Goal: Information Seeking & Learning: Find specific fact

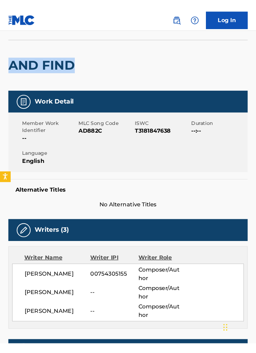
scroll to position [74, 0]
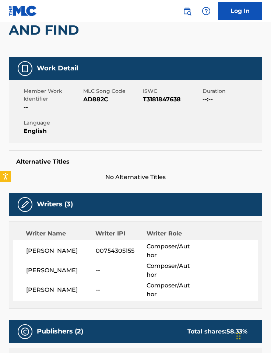
click at [94, 230] on div "Writer Name" at bounding box center [61, 233] width 70 height 9
click at [101, 228] on div "Writer Name Writer IPI Writer Role [PERSON_NAME] 00754305155 Composer/Author [P…" at bounding box center [136, 264] width 254 height 87
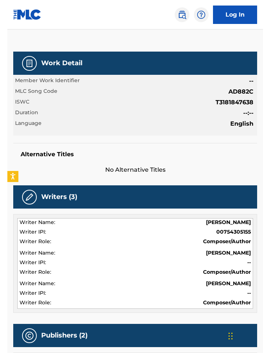
scroll to position [87, 0]
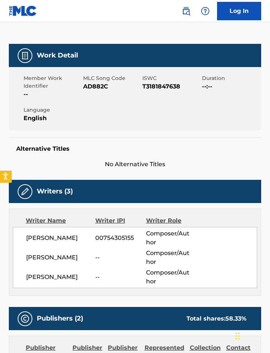
scroll to position [66, 0]
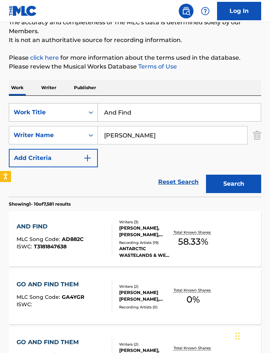
drag, startPoint x: 137, startPoint y: 111, endPoint x: 80, endPoint y: 111, distance: 56.7
click at [79, 111] on div "SearchWithCriteria4bca6742-de25-4478-8dec-2dd378eaeef5 Work Title And Find" at bounding box center [135, 112] width 253 height 18
paste input "Listening Distance"
type input "Listening Distance"
click at [143, 86] on div "Work Writer Publisher" at bounding box center [135, 87] width 253 height 15
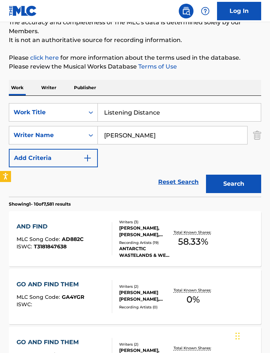
click at [223, 184] on button "Search" at bounding box center [233, 184] width 55 height 18
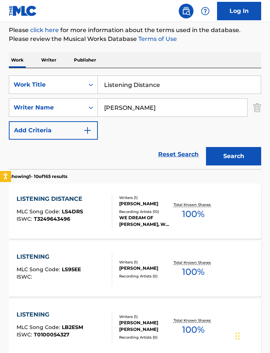
scroll to position [125, 0]
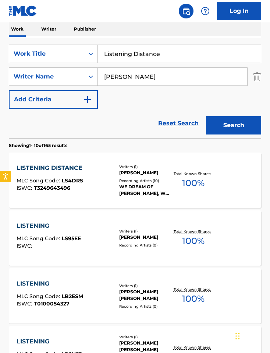
click at [138, 179] on div "Recording Artists ( 10 )" at bounding box center [145, 181] width 53 height 6
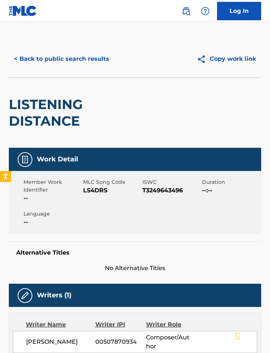
click at [95, 192] on span "LS4DRS" at bounding box center [112, 190] width 58 height 9
copy span "LS4DRS"
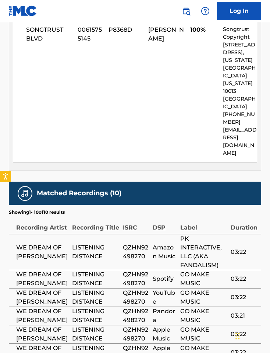
scroll to position [508, 0]
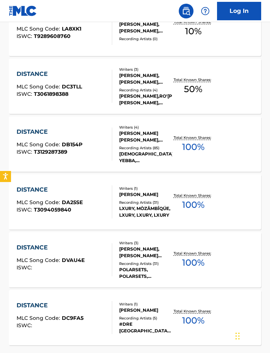
scroll to position [125, 0]
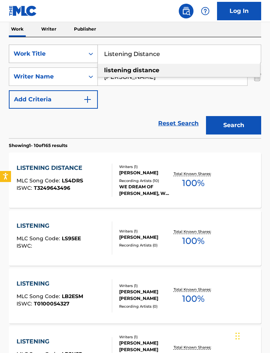
drag, startPoint x: 178, startPoint y: 53, endPoint x: 96, endPoint y: 50, distance: 82.6
click at [96, 50] on div "SearchWithCriteria4bca6742-de25-4478-8dec-2dd378eaeef5 Work Title Listening Dis…" at bounding box center [135, 54] width 253 height 18
paste input "Over Oceans"
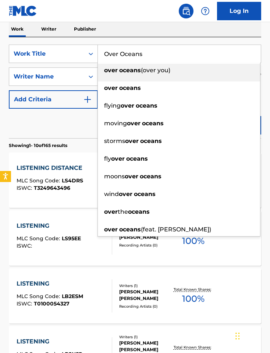
type input "Over Oceans"
click at [93, 127] on div "Reset Search Search" at bounding box center [135, 123] width 253 height 29
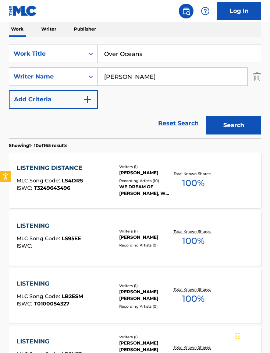
click at [193, 133] on div "Reset Search Search" at bounding box center [135, 123] width 253 height 29
click at [219, 130] on button "Search" at bounding box center [233, 125] width 55 height 18
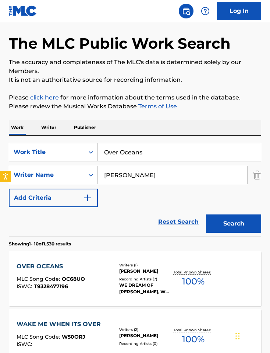
scroll to position [85, 0]
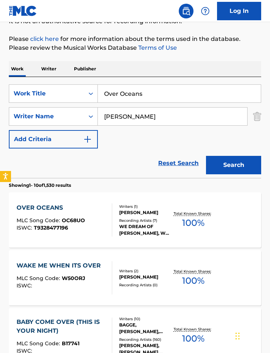
click at [107, 210] on div at bounding box center [109, 219] width 6 height 33
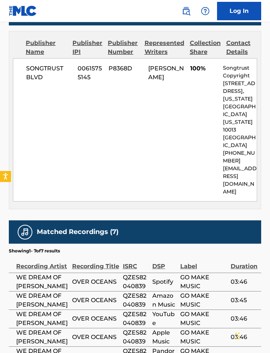
scroll to position [416, 0]
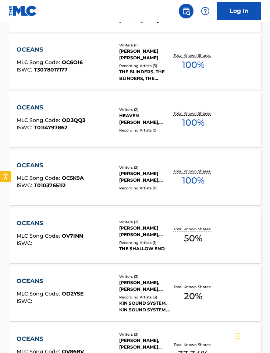
scroll to position [85, 0]
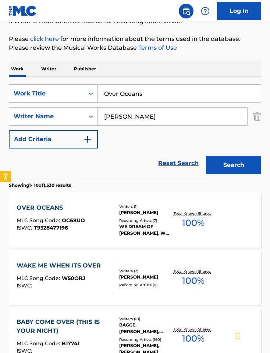
drag, startPoint x: 143, startPoint y: 93, endPoint x: 86, endPoint y: 88, distance: 56.9
click at [86, 88] on div "SearchWithCriteria4bca6742-de25-4478-8dec-2dd378eaeef5 Work Title Over Oceans" at bounding box center [135, 93] width 253 height 18
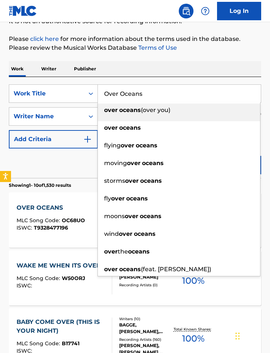
paste input "Sidewalk"
type input "Sidewalks"
click at [144, 72] on div "Work Writer Publisher" at bounding box center [135, 68] width 253 height 15
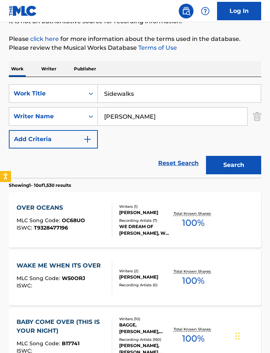
click at [230, 155] on div "Search" at bounding box center [232, 162] width 59 height 29
click at [229, 158] on button "Search" at bounding box center [233, 165] width 55 height 18
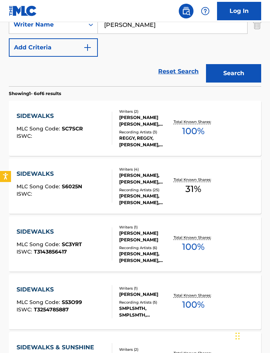
scroll to position [205, 0]
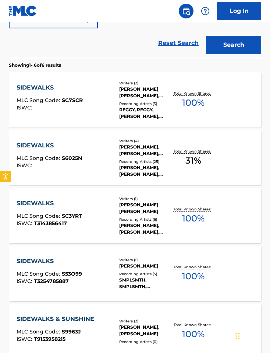
click at [126, 269] on div "Writers ( 1 ) [PERSON_NAME] Recording Artists ( 5 ) SMPLSMTH, SMPLSMTH, SMPLSMT…" at bounding box center [142, 273] width 60 height 33
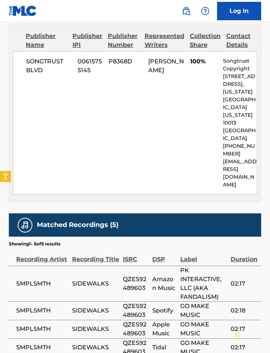
scroll to position [381, 0]
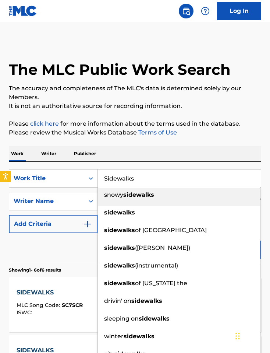
drag, startPoint x: 147, startPoint y: 181, endPoint x: 101, endPoint y: 178, distance: 46.2
click at [101, 178] on input "Sidewalks" at bounding box center [179, 179] width 163 height 18
paste input "The Art of Letting Go"
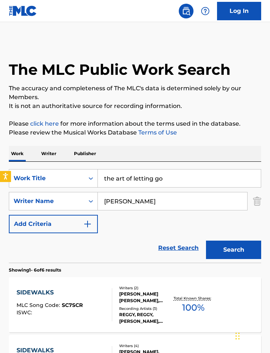
type input "the art of letting go"
click at [206, 241] on button "Search" at bounding box center [233, 250] width 55 height 18
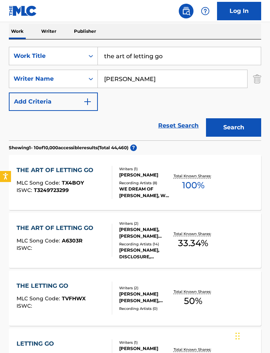
scroll to position [122, 0]
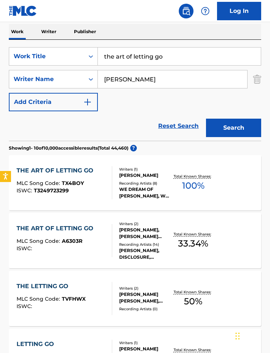
click at [117, 197] on div "Writers ( 1 ) [PERSON_NAME] Recording Artists ( 8 ) WE DREAM OF [PERSON_NAME], …" at bounding box center [142, 183] width 60 height 33
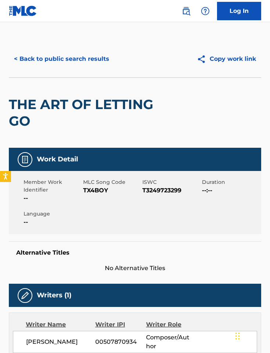
click at [85, 191] on span "TX4BOY" at bounding box center [112, 190] width 58 height 9
copy span "TX4BOY"
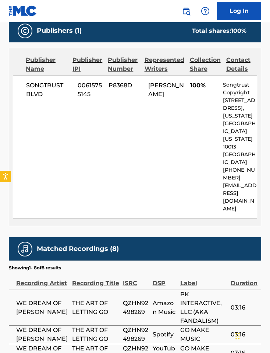
scroll to position [396, 0]
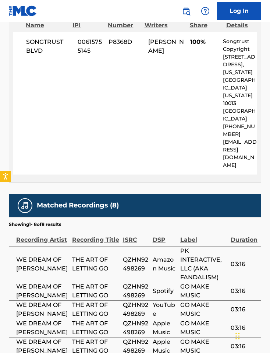
scroll to position [122, 0]
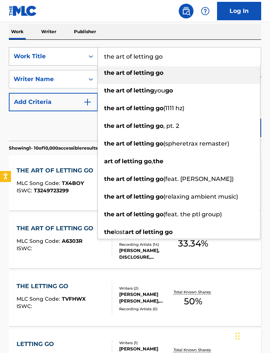
drag, startPoint x: 172, startPoint y: 60, endPoint x: 97, endPoint y: 54, distance: 75.0
click at [97, 54] on div "SearchWithCriteria4bca6742-de25-4478-8dec-2dd378eaeef5 Work Title the art of le…" at bounding box center [135, 56] width 253 height 18
paste input "Your breath"
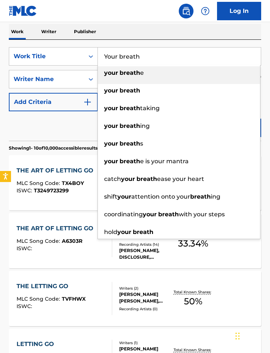
type input "Your breath"
click at [73, 136] on div "Reset Search Search" at bounding box center [135, 125] width 253 height 29
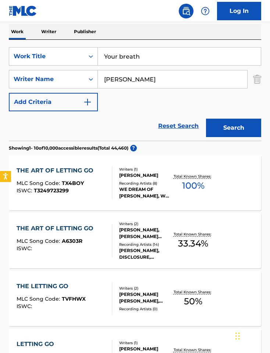
click at [248, 126] on button "Search" at bounding box center [233, 128] width 55 height 18
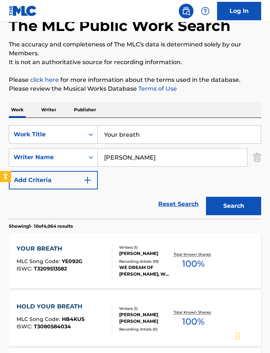
scroll to position [73, 0]
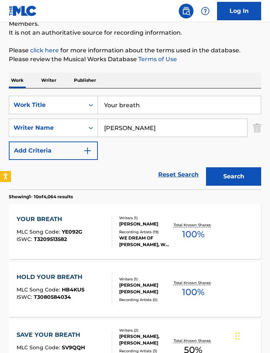
click at [155, 223] on div "[PERSON_NAME]" at bounding box center [145, 224] width 53 height 7
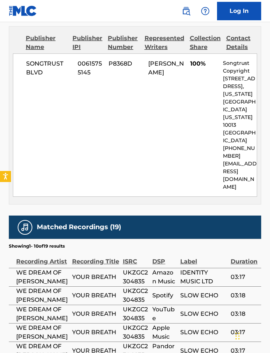
scroll to position [375, 0]
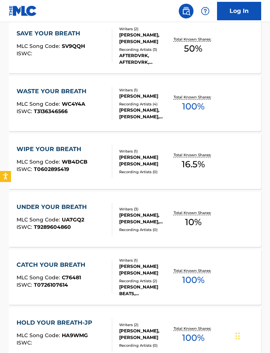
scroll to position [73, 0]
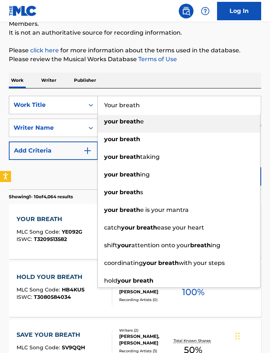
drag, startPoint x: 151, startPoint y: 108, endPoint x: 95, endPoint y: 103, distance: 56.6
click at [95, 103] on div "SearchWithCriteria4bca6742-de25-4478-8dec-2dd378eaeef5 Work Title Your breath y…" at bounding box center [135, 105] width 253 height 18
paste input "REAL SNAKES"
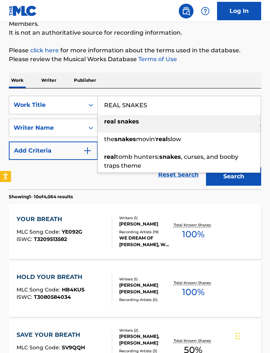
click at [128, 128] on li "real snakes" at bounding box center [179, 124] width 163 height 18
type input "real snakes"
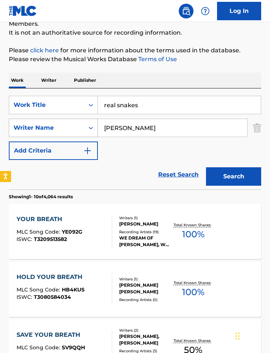
drag, startPoint x: 128, startPoint y: 128, endPoint x: 92, endPoint y: 127, distance: 36.1
click at [92, 127] on div "SearchWithCriteria2bfd2887-817f-4589-a441-c2cca0ca82e4 Writer Name [PERSON_NAME]" at bounding box center [135, 128] width 253 height 18
paste input "WHITE"
type input "WHITE"
click at [175, 88] on div "Work Writer Publisher" at bounding box center [135, 80] width 253 height 15
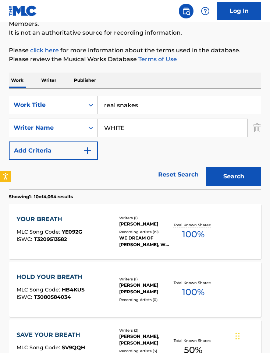
click at [235, 181] on button "Search" at bounding box center [233, 176] width 55 height 18
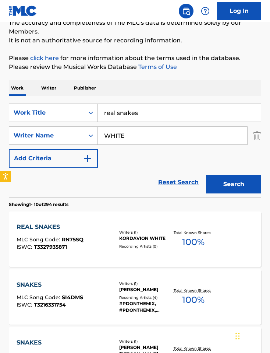
scroll to position [81, 0]
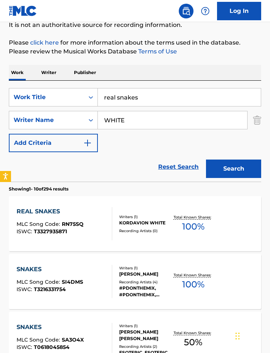
click at [138, 231] on div "Recording Artists ( 0 )" at bounding box center [145, 231] width 53 height 6
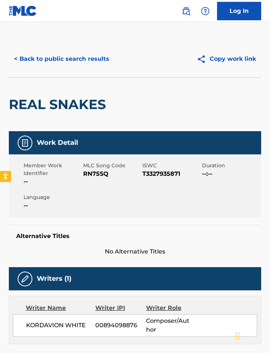
click at [91, 174] on span "RN75SQ" at bounding box center [112, 174] width 58 height 9
copy span "RN75SQ"
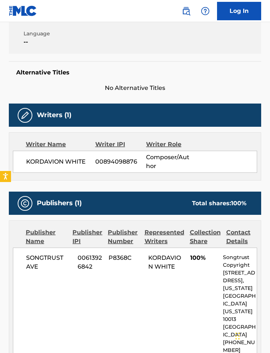
scroll to position [261, 0]
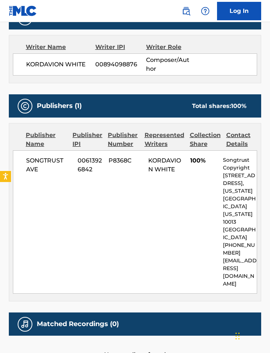
scroll to position [81, 0]
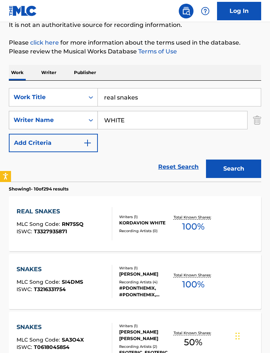
drag, startPoint x: 100, startPoint y: 114, endPoint x: 71, endPoint y: 112, distance: 28.8
click at [71, 112] on div "SearchWithCriteria2bfd2887-817f-4589-a441-c2cca0ca82e4 Writer Name WHITE" at bounding box center [135, 120] width 253 height 18
paste input "[PERSON_NAME]"
type input "[PERSON_NAME]"
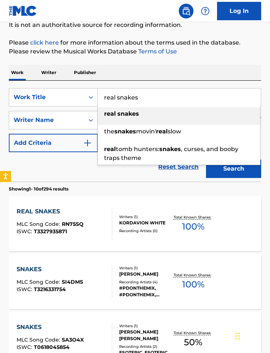
drag, startPoint x: 143, startPoint y: 96, endPoint x: 105, endPoint y: 95, distance: 37.6
click at [105, 95] on input "real snakes" at bounding box center [179, 97] width 163 height 18
paste input "Your breath"
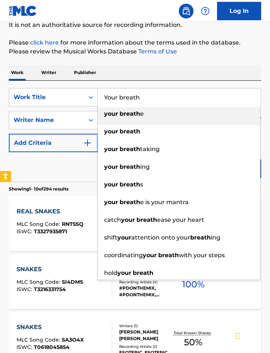
type input "Your breath"
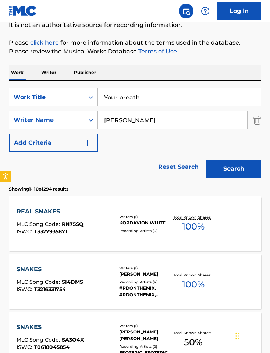
click at [191, 82] on div "SearchWithCriteria4bca6742-de25-4478-8dec-2dd378eaeef5 Work Title Your breath S…" at bounding box center [135, 131] width 253 height 101
click at [230, 162] on button "Search" at bounding box center [233, 169] width 55 height 18
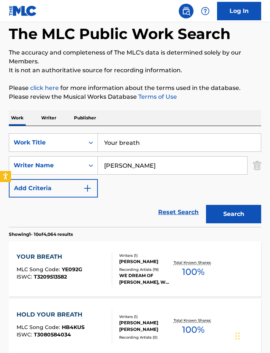
scroll to position [67, 0]
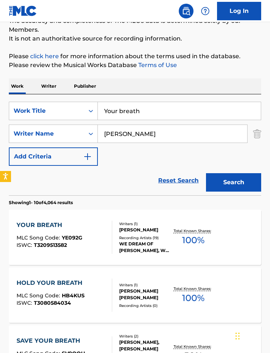
click at [182, 219] on div "YOUR BREATH MLC Song Code : YE092G ISWC : T3209513582 Writers ( 1 ) [PERSON_NAM…" at bounding box center [135, 237] width 253 height 55
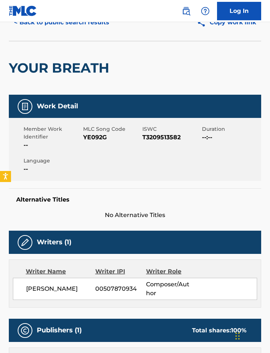
scroll to position [26, 0]
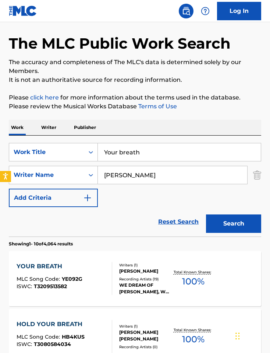
scroll to position [67, 0]
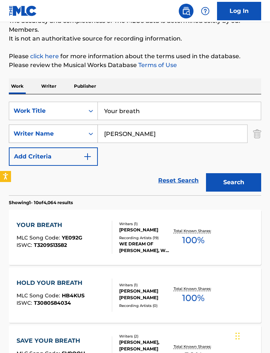
drag, startPoint x: 132, startPoint y: 137, endPoint x: 95, endPoint y: 137, distance: 36.1
click at [95, 137] on div "SearchWithCriteria2bfd2887-817f-4589-a441-c2cca0ca82e4 Writer Name [PERSON_NAME]" at bounding box center [135, 134] width 253 height 18
paste input "Lea"
type input "[PERSON_NAME]"
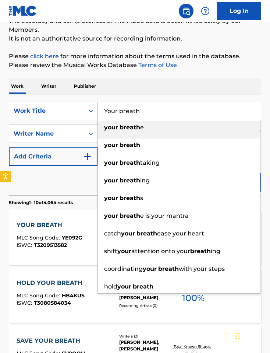
drag, startPoint x: 149, startPoint y: 110, endPoint x: 91, endPoint y: 104, distance: 58.5
click at [91, 104] on div "SearchWithCriteria4bca6742-de25-4478-8dec-2dd378eaeef5 Work Title Your breath y…" at bounding box center [135, 111] width 253 height 18
paste input "BACK AGAIN"
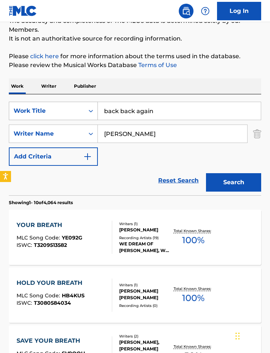
drag, startPoint x: 120, startPoint y: 110, endPoint x: 94, endPoint y: 108, distance: 26.6
click at [98, 110] on input "back back again" at bounding box center [179, 111] width 163 height 18
drag, startPoint x: 121, startPoint y: 111, endPoint x: 101, endPoint y: 111, distance: 19.5
click at [101, 111] on input "back back again" at bounding box center [179, 111] width 163 height 18
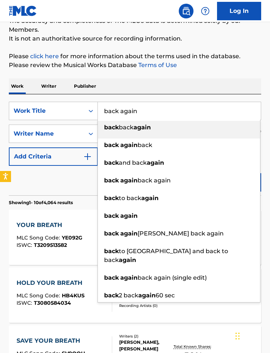
type input "back again"
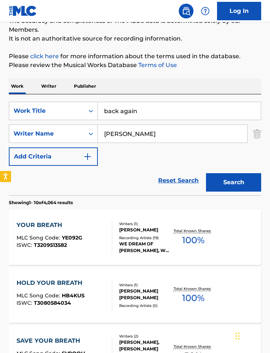
click at [226, 188] on button "Search" at bounding box center [233, 182] width 55 height 18
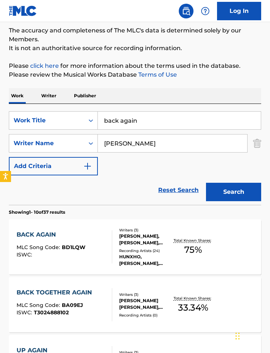
scroll to position [74, 0]
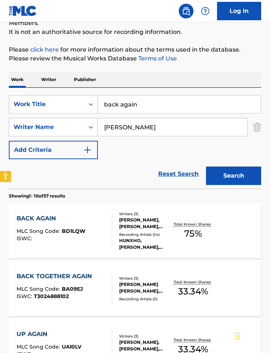
click at [105, 230] on div "BACK AGAIN MLC Song Code : BD1LQW ISWC :" at bounding box center [65, 230] width 96 height 33
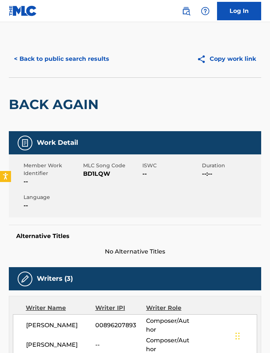
click at [90, 175] on span "BD1LQW" at bounding box center [112, 174] width 58 height 9
copy span "BD1LQW"
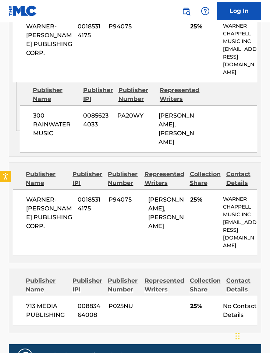
scroll to position [593, 0]
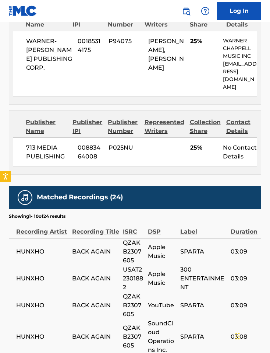
scroll to position [74, 0]
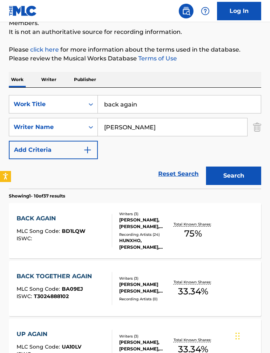
drag, startPoint x: 119, startPoint y: 126, endPoint x: 102, endPoint y: 125, distance: 17.7
click at [102, 125] on input "[PERSON_NAME]" at bounding box center [173, 127] width 150 height 18
paste input "on"
type input "[PERSON_NAME]"
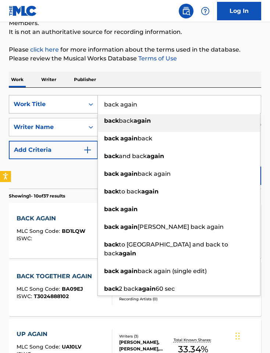
drag, startPoint x: 146, startPoint y: 104, endPoint x: 75, endPoint y: 100, distance: 70.9
click at [75, 100] on div "SearchWithCriteria4bca6742-de25-4478-8dec-2dd378eaeef5 Work Title back again ba…" at bounding box center [135, 104] width 253 height 18
paste input "MAREA"
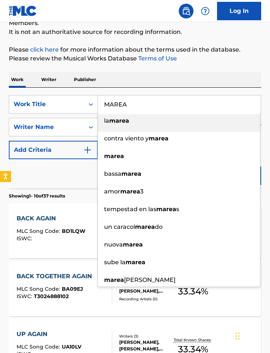
type input "MAREA"
click at [148, 84] on div "Work Writer Publisher" at bounding box center [135, 79] width 253 height 15
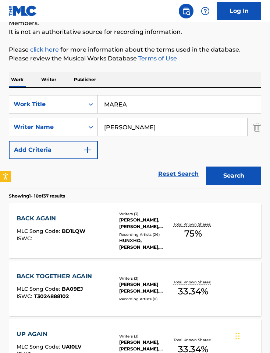
click at [235, 182] on button "Search" at bounding box center [233, 176] width 55 height 18
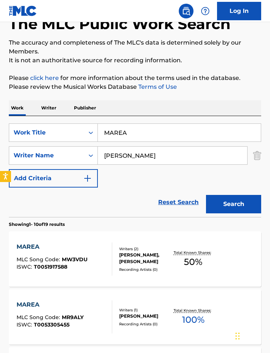
scroll to position [50, 0]
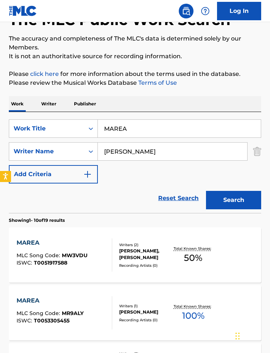
click at [109, 249] on div at bounding box center [109, 254] width 6 height 33
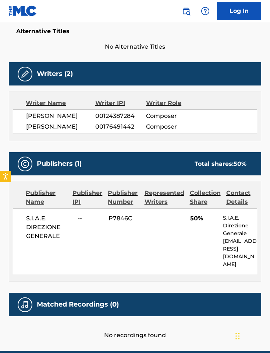
scroll to position [231, 0]
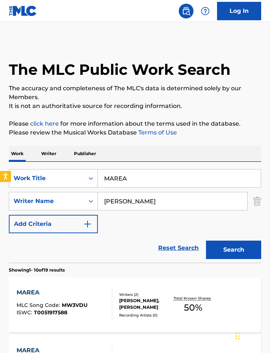
click at [103, 200] on input "[PERSON_NAME]" at bounding box center [173, 201] width 150 height 18
paste input "[PERSON_NAME]"
type input "[PERSON_NAME]"
click at [231, 254] on button "Search" at bounding box center [233, 250] width 55 height 18
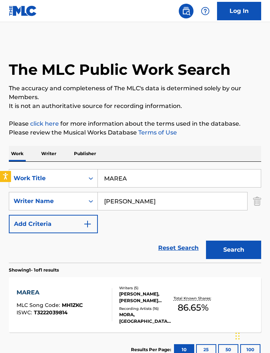
scroll to position [15, 0]
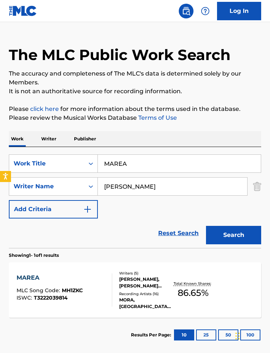
click at [135, 294] on div "Recording Artists ( 16 )" at bounding box center [145, 294] width 53 height 6
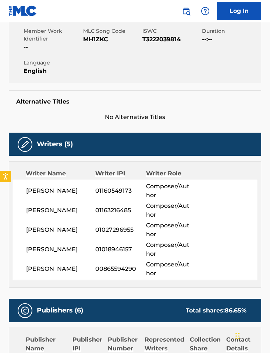
scroll to position [147, 0]
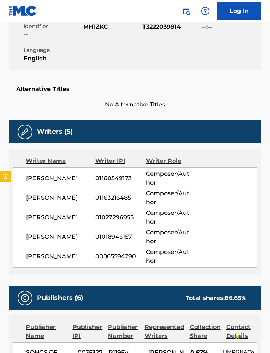
click at [82, 195] on span "[PERSON_NAME]" at bounding box center [60, 197] width 69 height 9
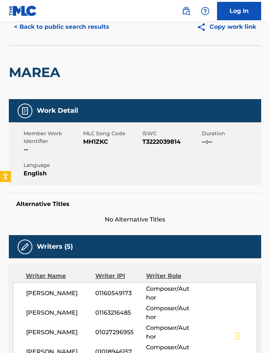
scroll to position [0, 0]
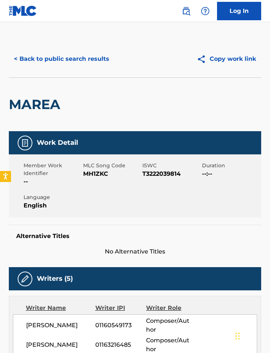
click at [94, 177] on span "MH1ZKC" at bounding box center [112, 174] width 58 height 9
copy span "MH1ZKC"
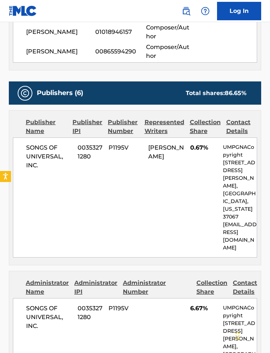
scroll to position [367, 0]
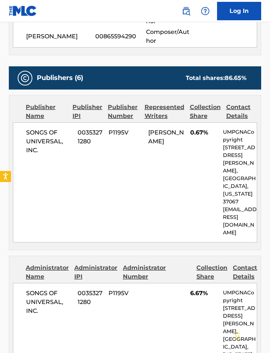
scroll to position [53, 0]
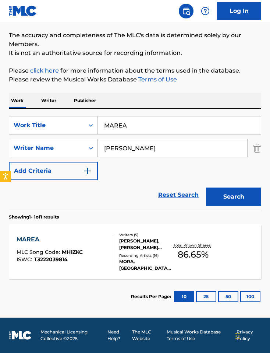
drag, startPoint x: 130, startPoint y: 148, endPoint x: 83, endPoint y: 147, distance: 47.2
click at [83, 147] on div "SearchWithCriteria2bfd2887-817f-4589-a441-c2cca0ca82e4 Writer Name [PERSON_NAME]" at bounding box center [135, 148] width 253 height 18
paste input "[PERSON_NAME]"
type input "[PERSON_NAME]"
drag, startPoint x: 131, startPoint y: 123, endPoint x: 88, endPoint y: 127, distance: 43.6
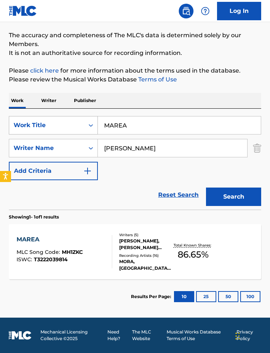
click at [88, 127] on div "SearchWithCriteria4bca6742-de25-4478-8dec-2dd378eaeef5 Work Title MAREA" at bounding box center [135, 125] width 253 height 18
paste input "[US_STATE] WATER"
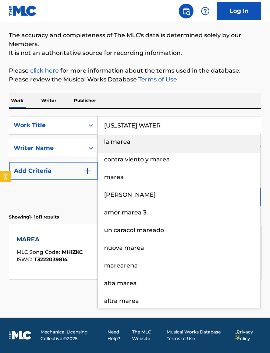
type input "[US_STATE] WATER"
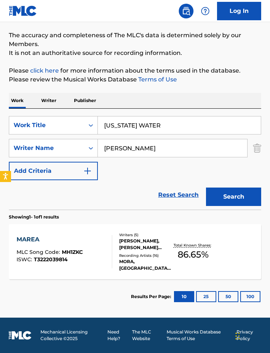
click at [188, 107] on div "Work Writer Publisher" at bounding box center [135, 100] width 253 height 15
click at [230, 199] on button "Search" at bounding box center [233, 197] width 55 height 18
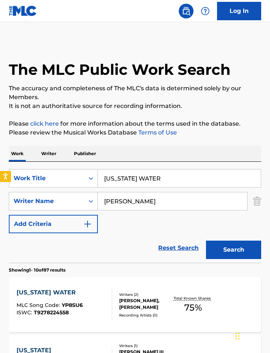
scroll to position [70, 0]
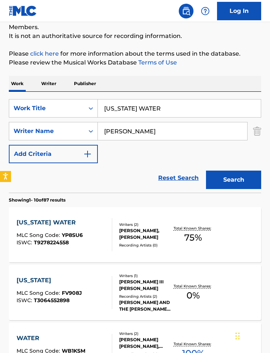
click at [139, 245] on div "Recording Artists ( 0 )" at bounding box center [145, 245] width 53 height 6
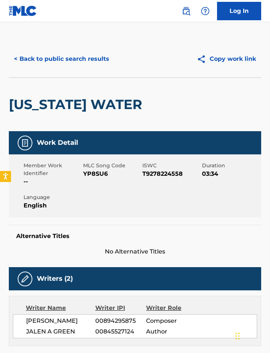
click at [91, 173] on span "YP8SU6" at bounding box center [112, 174] width 58 height 9
copy span "YP8SU6"
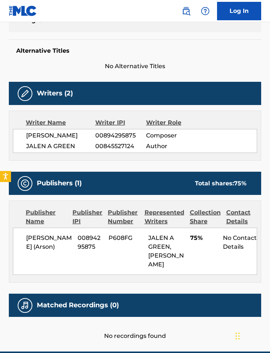
scroll to position [199, 0]
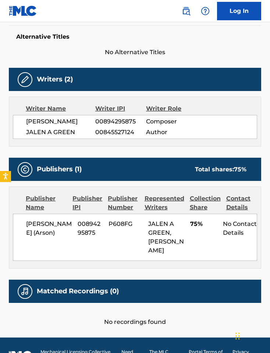
scroll to position [70, 0]
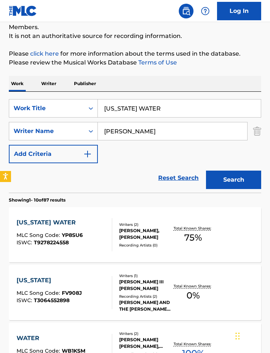
click at [152, 108] on input "[US_STATE] WATER" at bounding box center [179, 108] width 163 height 18
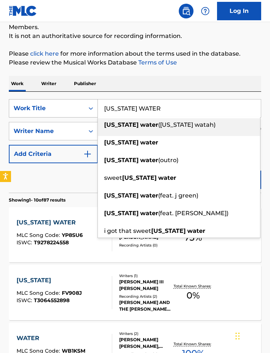
drag, startPoint x: 165, startPoint y: 106, endPoint x: 97, endPoint y: 106, distance: 67.8
click at [97, 106] on div "SearchWithCriteria4bca6742-de25-4478-8dec-2dd378eaeef5 Work Title [US_STATE][GE…" at bounding box center [135, 108] width 253 height 18
paste input "ACTIVA"
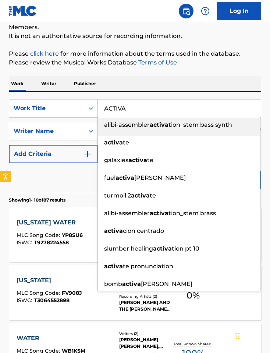
type input "ACTIVA"
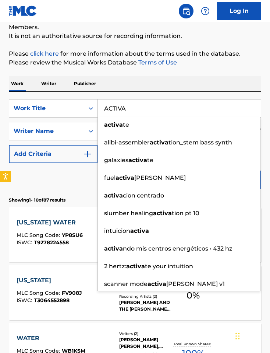
click at [155, 92] on div "SearchWithCriteria4bca6742-de25-4478-8dec-2dd378eaeef5 Work Title ACTIVA activa…" at bounding box center [135, 142] width 253 height 101
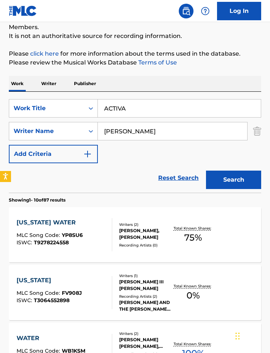
click at [140, 82] on div "Work Writer Publisher" at bounding box center [135, 83] width 253 height 15
drag, startPoint x: 141, startPoint y: 136, endPoint x: 104, endPoint y: 131, distance: 37.9
click at [104, 131] on input "[PERSON_NAME]" at bounding box center [173, 131] width 150 height 18
paste input "[PERSON_NAME]"
type input "[PERSON_NAME]"
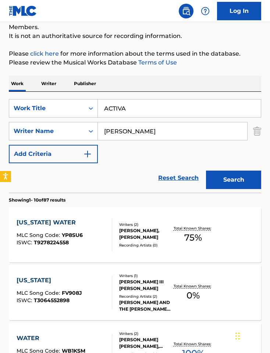
click at [221, 174] on button "Search" at bounding box center [233, 180] width 55 height 18
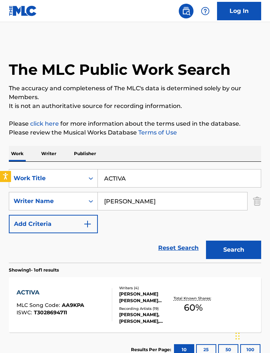
scroll to position [53, 0]
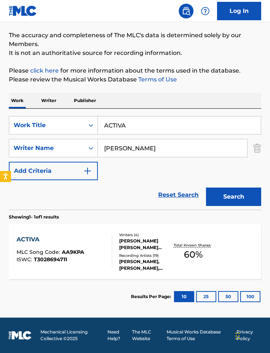
click at [111, 254] on div at bounding box center [109, 251] width 6 height 33
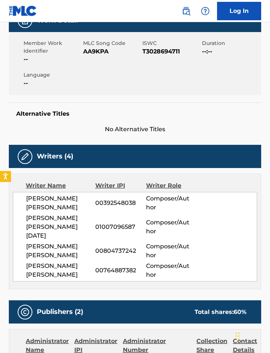
scroll to position [27, 0]
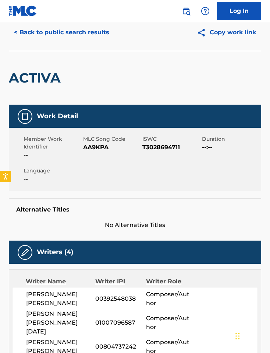
click at [98, 151] on span "AA9KPA" at bounding box center [112, 147] width 58 height 9
copy span "AA9KPA"
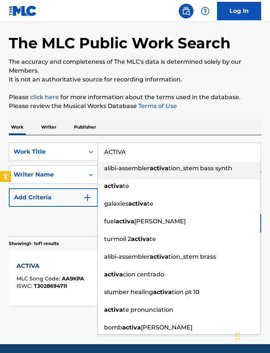
drag, startPoint x: 138, startPoint y: 150, endPoint x: 98, endPoint y: 151, distance: 40.5
click at [98, 151] on input "ACTIVA" at bounding box center [179, 152] width 163 height 18
paste input "MI VICIO REMIX"
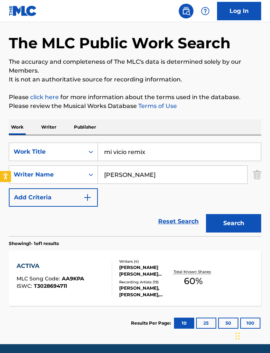
type input "mi vicio remix"
click at [226, 225] on button "Search" at bounding box center [233, 223] width 55 height 18
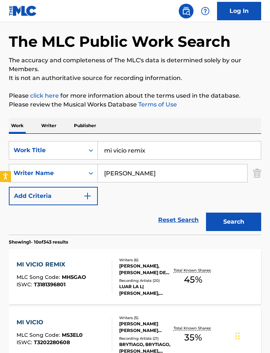
scroll to position [28, 0]
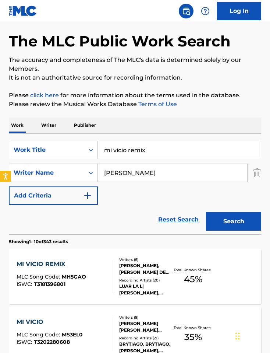
click at [135, 271] on div "[PERSON_NAME], [PERSON_NAME] DEL [PERSON_NAME], [PERSON_NAME], [PERSON_NAME], […" at bounding box center [145, 268] width 53 height 13
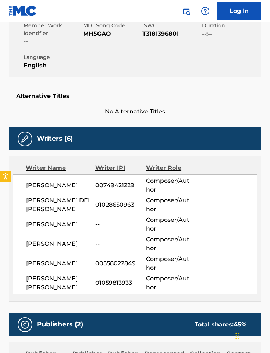
scroll to position [85, 0]
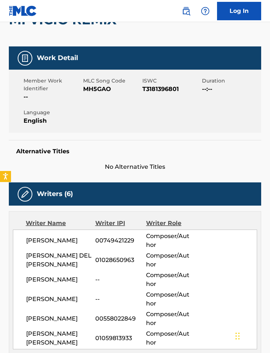
click at [98, 88] on span "MH5GAO" at bounding box center [112, 89] width 58 height 9
copy span "MH5GAO"
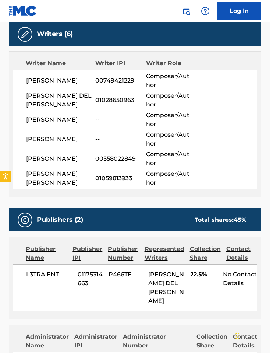
scroll to position [240, 0]
